Goal: Entertainment & Leisure: Consume media (video, audio)

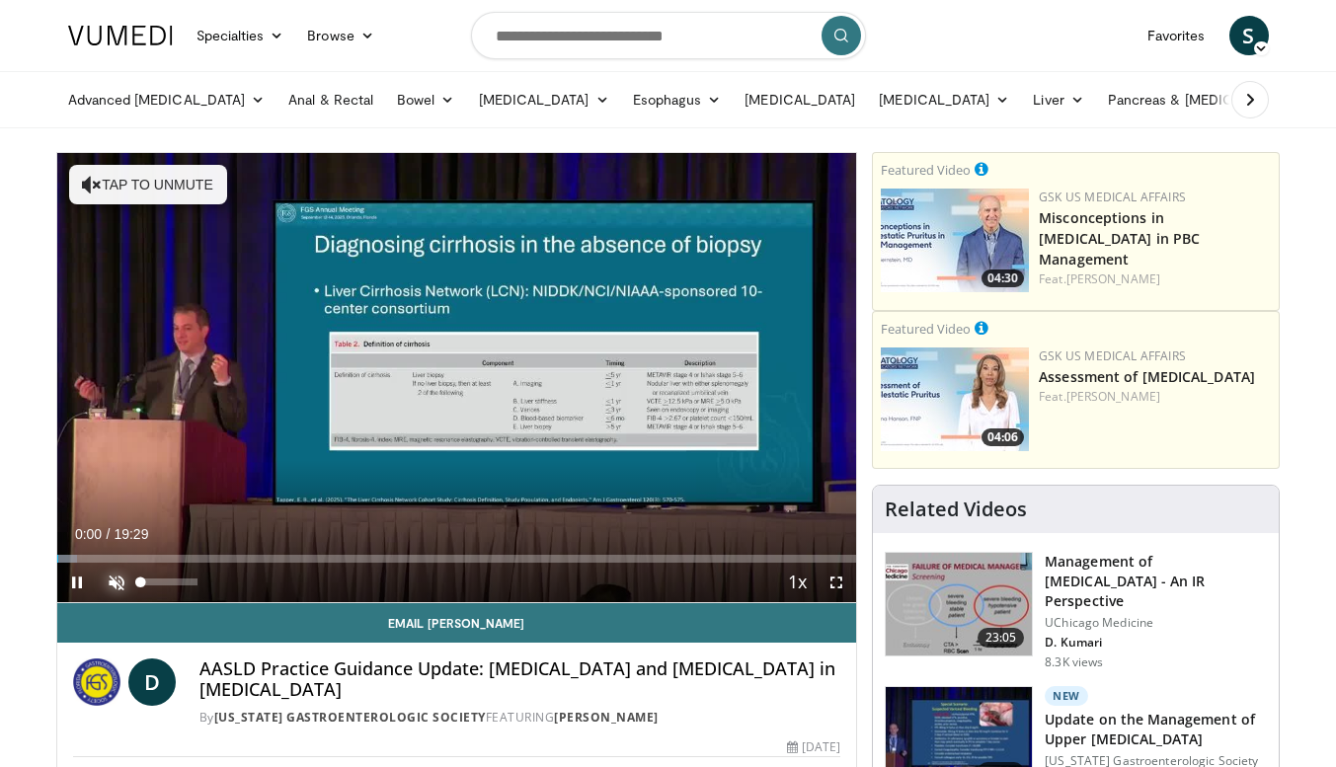
click at [106, 585] on span "Video Player" at bounding box center [117, 583] width 40 height 40
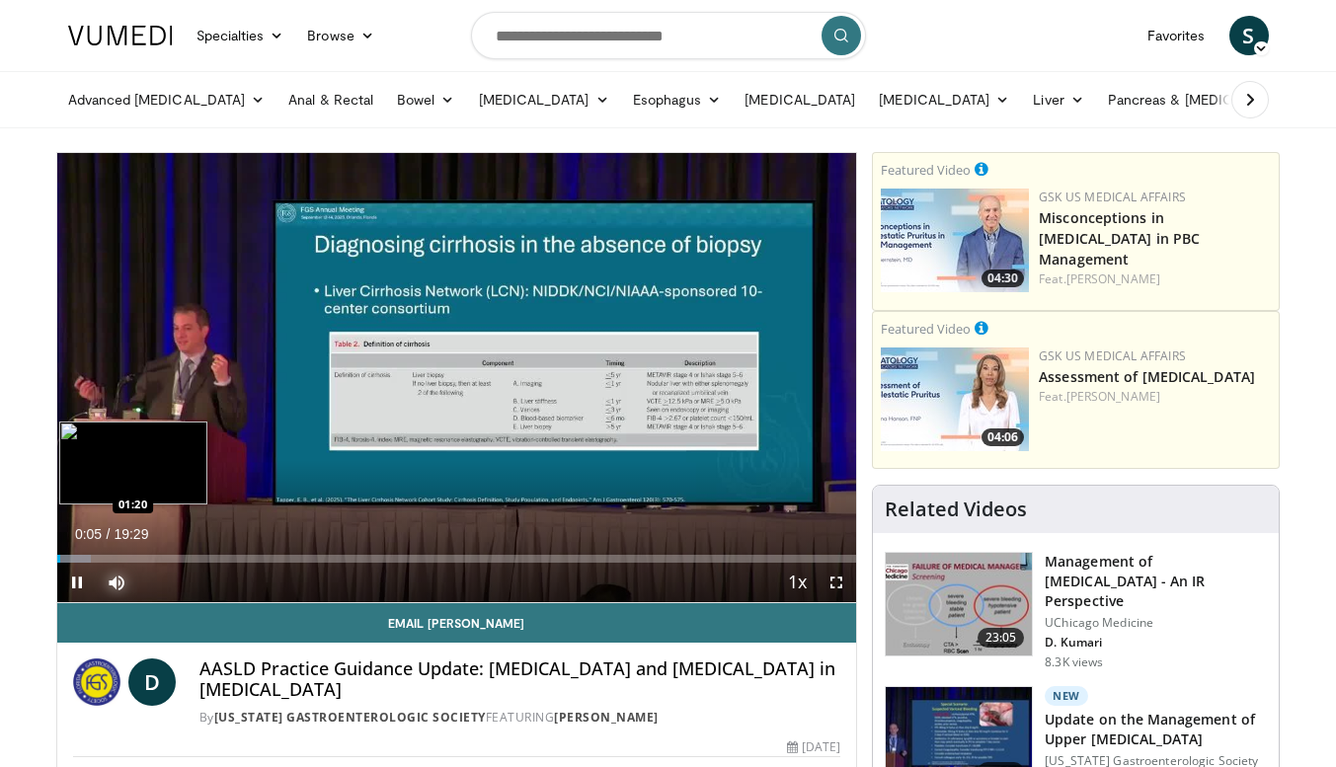
click at [112, 555] on div "Loaded : 4.24% 00:05 01:20" at bounding box center [457, 559] width 800 height 8
click at [159, 555] on div "Loaded : 11.98% 02:30 02:30" at bounding box center [457, 559] width 800 height 8
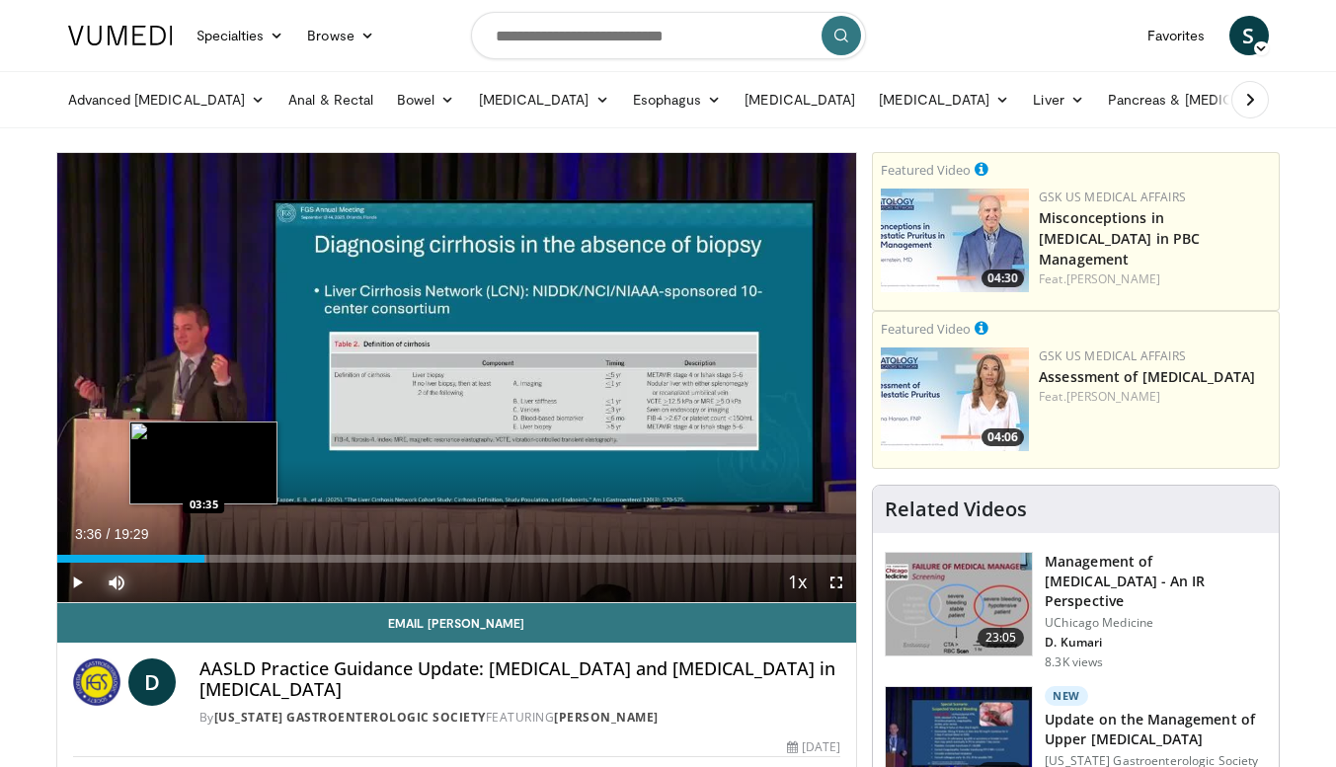
click at [204, 558] on div "Progress Bar" at bounding box center [196, 559] width 22 height 8
click at [228, 557] on div "Progress Bar" at bounding box center [217, 559] width 63 height 8
